Goal: Task Accomplishment & Management: Manage account settings

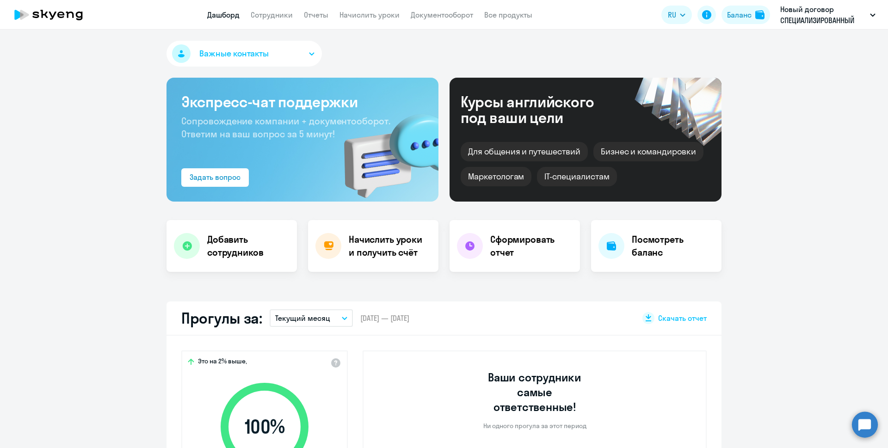
click at [266, 19] on link "Сотрудники" at bounding box center [272, 14] width 42 height 9
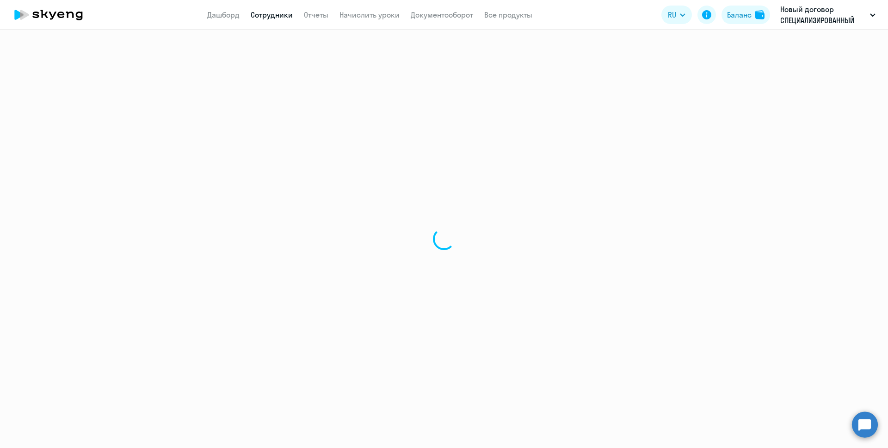
select select "30"
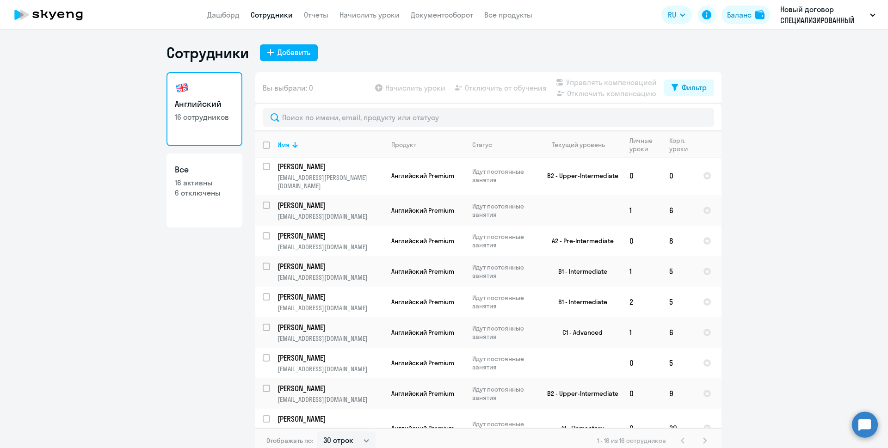
scroll to position [219, 0]
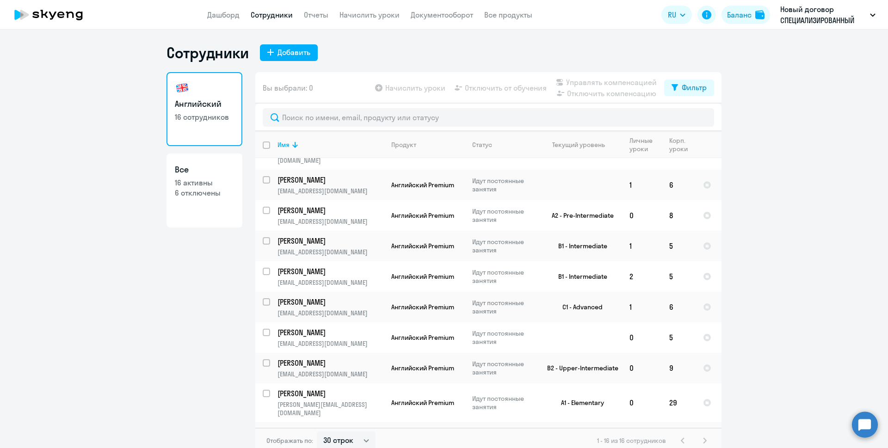
click at [863, 424] on circle at bounding box center [865, 425] width 26 height 26
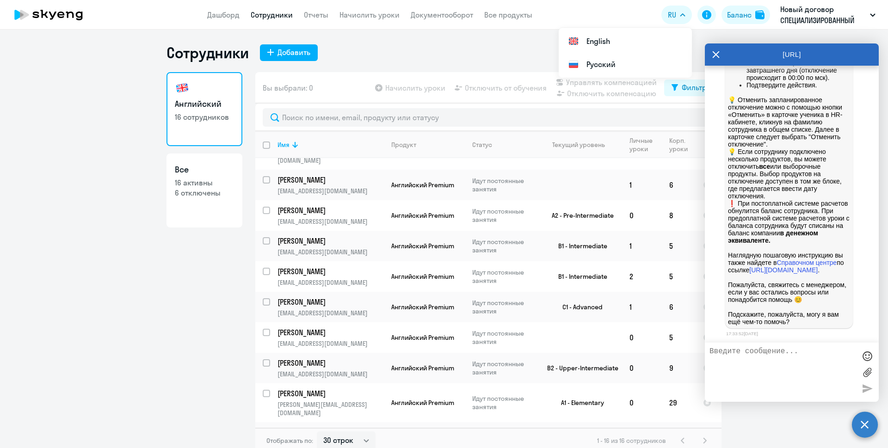
scroll to position [16719, 0]
click at [285, 16] on link "Сотрудники" at bounding box center [272, 14] width 42 height 9
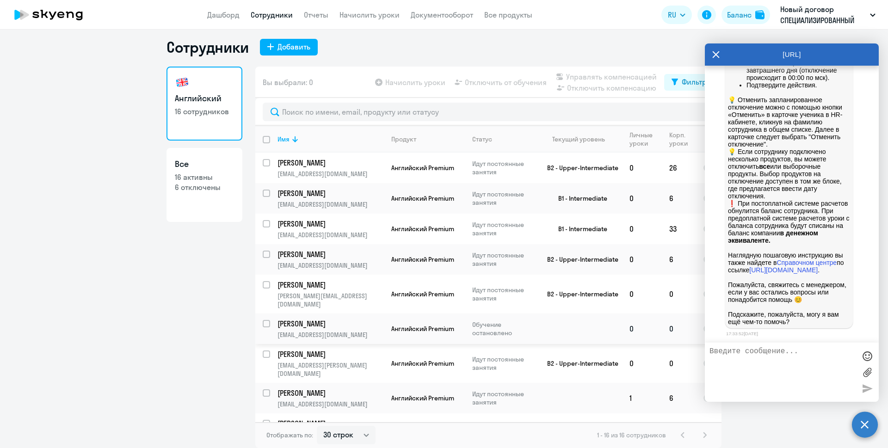
scroll to position [0, 0]
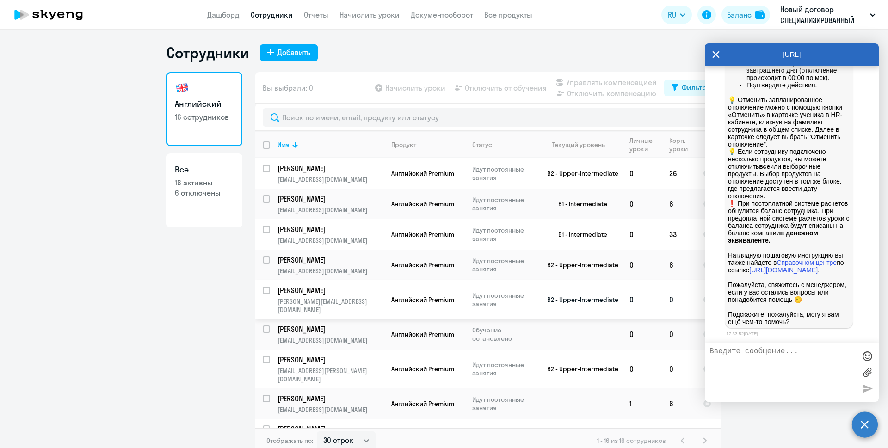
click at [263, 290] on input "select row 24735540" at bounding box center [272, 296] width 19 height 19
checkbox input "true"
click at [715, 56] on icon at bounding box center [716, 54] width 7 height 7
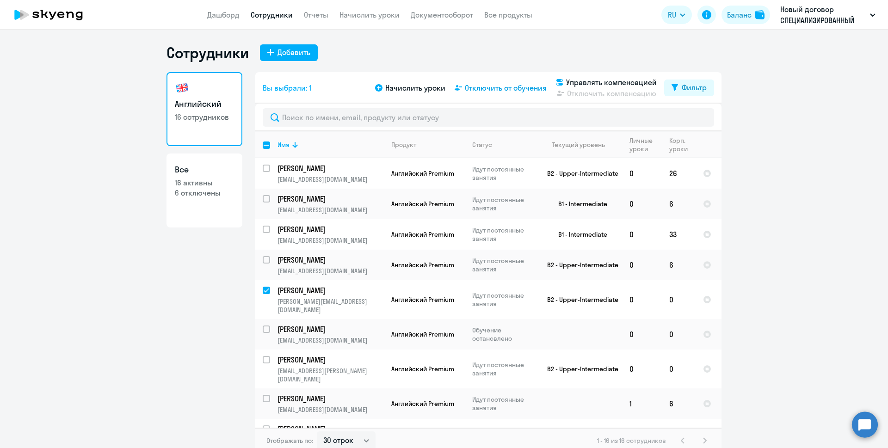
click at [476, 86] on span "Отключить от обучения" at bounding box center [506, 87] width 82 height 11
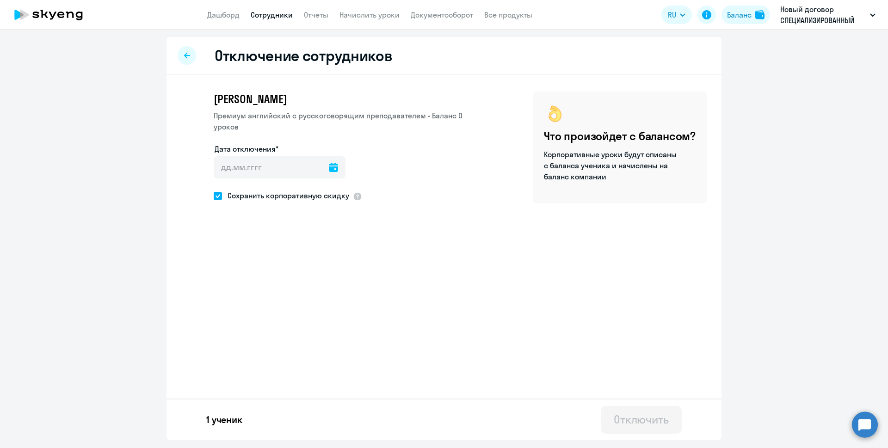
click at [329, 170] on icon at bounding box center [333, 167] width 9 height 9
click at [247, 273] on span "7" at bounding box center [245, 273] width 17 height 17
click at [261, 273] on span "8" at bounding box center [263, 273] width 17 height 17
type input "[DATE]"
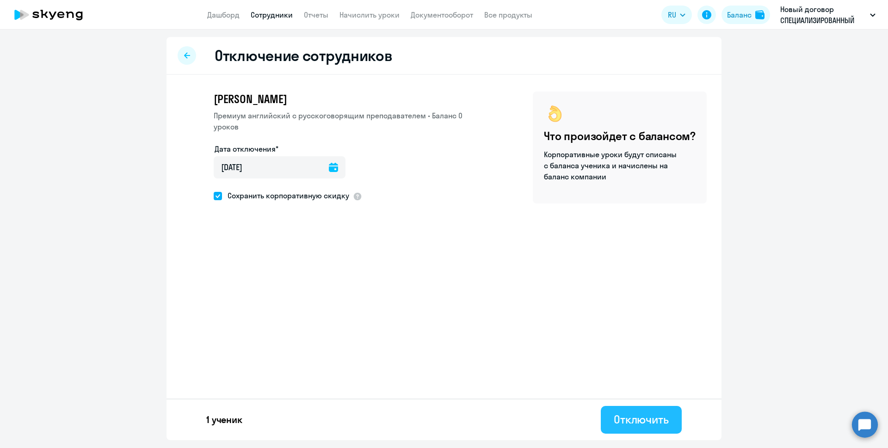
click at [628, 426] on div "Отключить" at bounding box center [641, 419] width 55 height 15
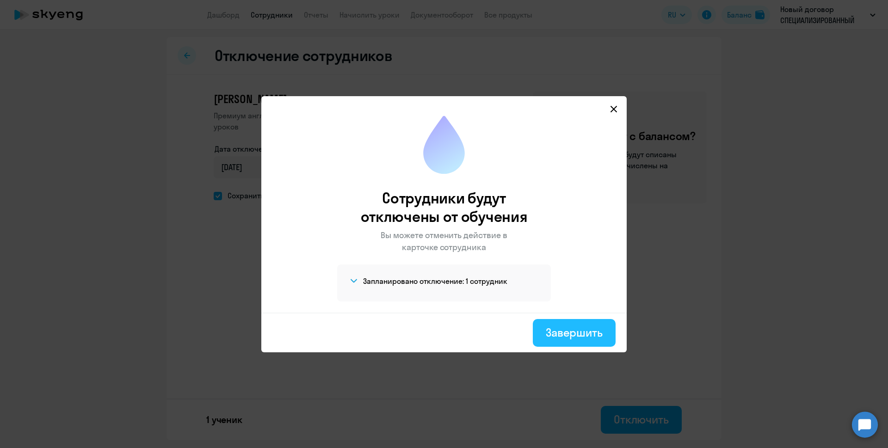
click at [550, 335] on div "Завершить" at bounding box center [574, 332] width 57 height 15
select select "30"
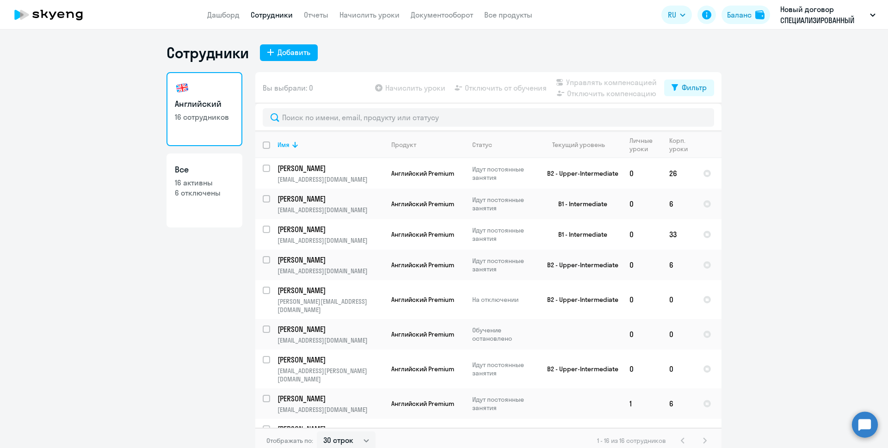
click at [862, 429] on circle at bounding box center [865, 425] width 26 height 26
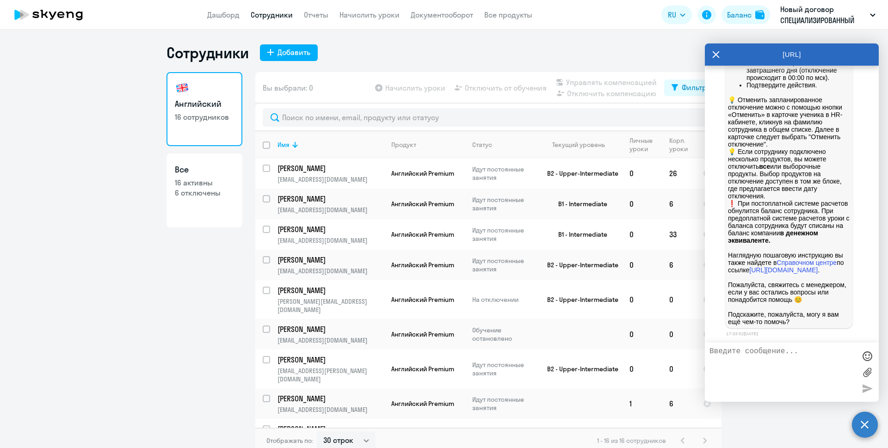
scroll to position [16811, 0]
click at [759, 352] on textarea "Спасибо, сдалала" at bounding box center [783, 372] width 146 height 50
type textarea "Спасибо, сделала"
click at [861, 389] on div at bounding box center [867, 389] width 14 height 14
